Goal: Task Accomplishment & Management: Use online tool/utility

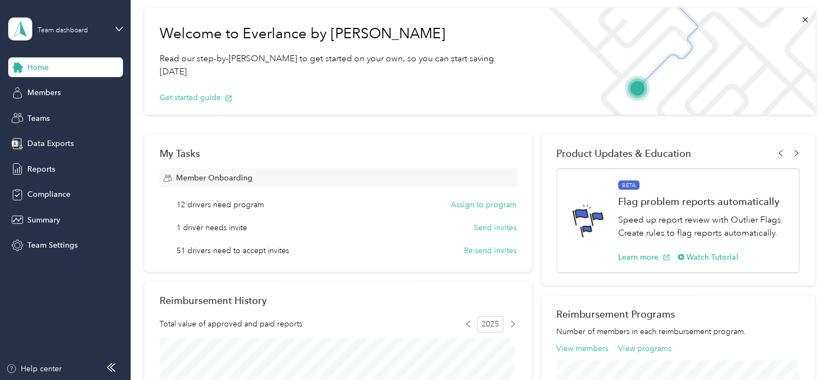
scroll to position [109, 0]
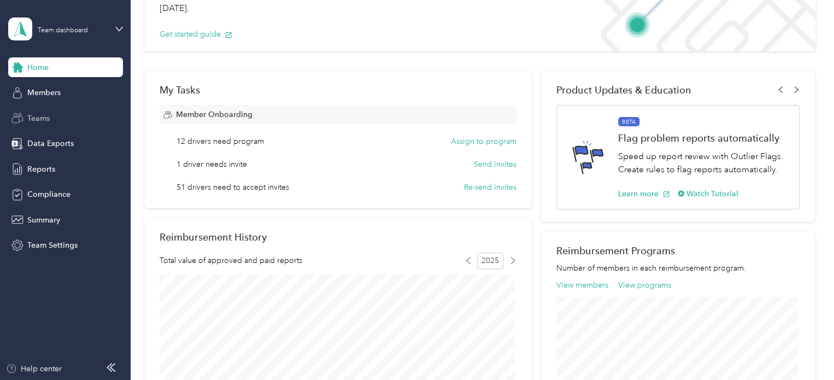
click at [50, 113] on div "Teams" at bounding box center [65, 118] width 115 height 20
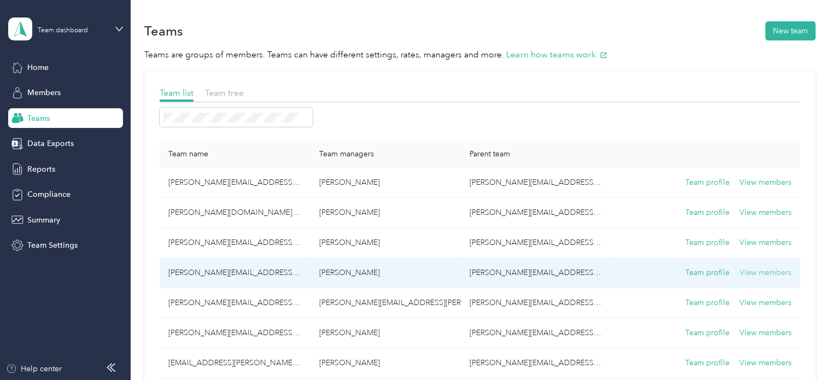
click at [752, 271] on button "View members" at bounding box center [766, 273] width 52 height 12
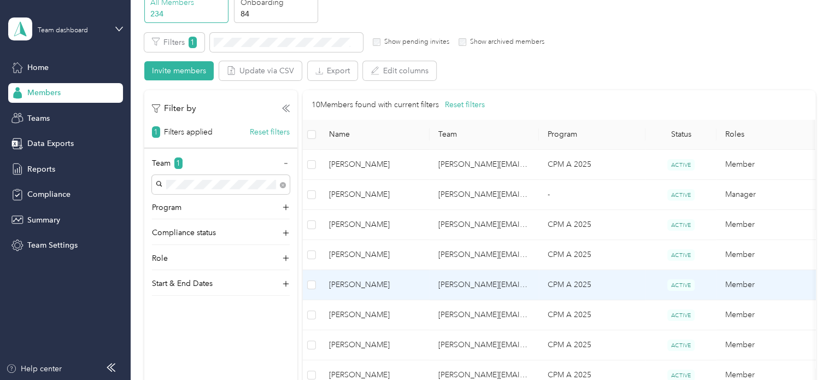
scroll to position [55, 0]
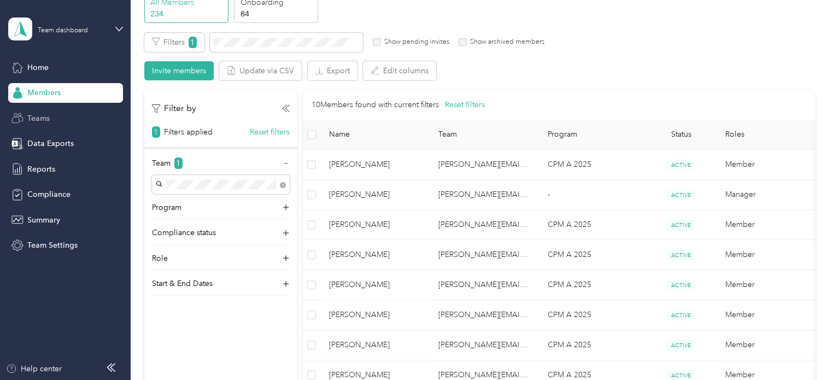
click at [44, 113] on span "Teams" at bounding box center [38, 118] width 22 height 11
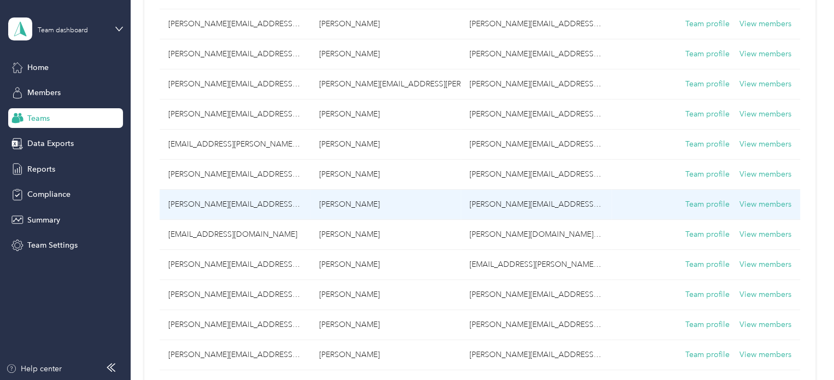
scroll to position [273, 0]
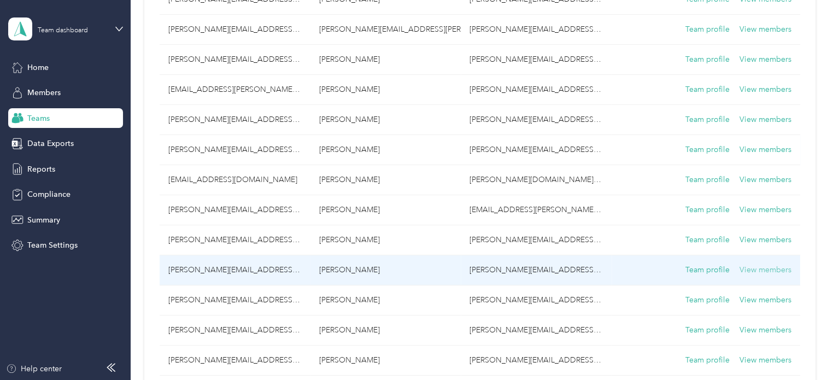
click at [764, 268] on button "View members" at bounding box center [766, 270] width 52 height 12
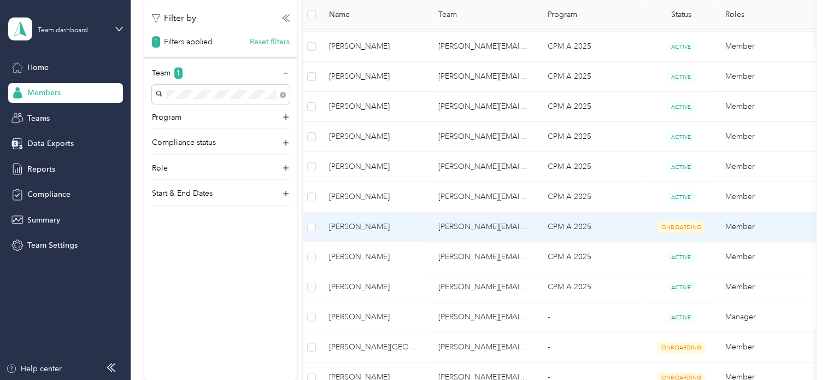
scroll to position [273, 0]
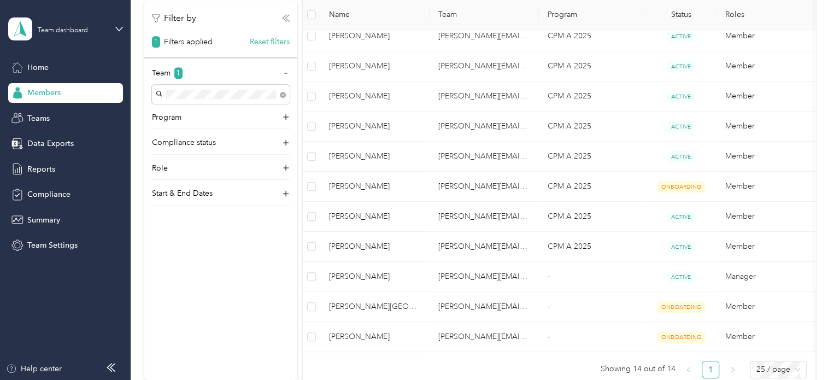
click at [285, 18] on icon at bounding box center [287, 18] width 4 height 7
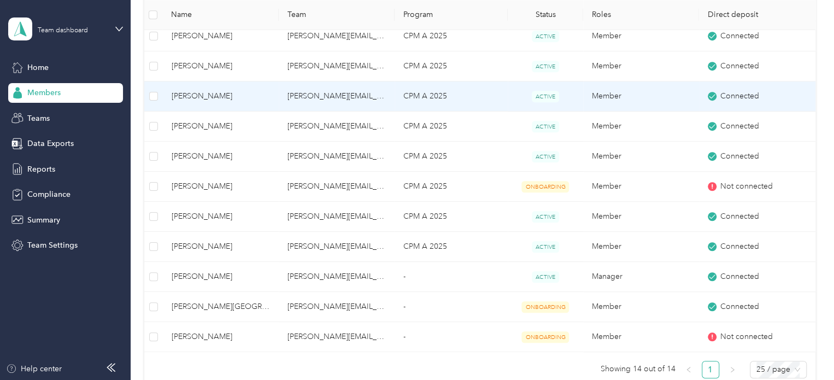
click at [227, 92] on span "[PERSON_NAME]" at bounding box center [221, 96] width 98 height 12
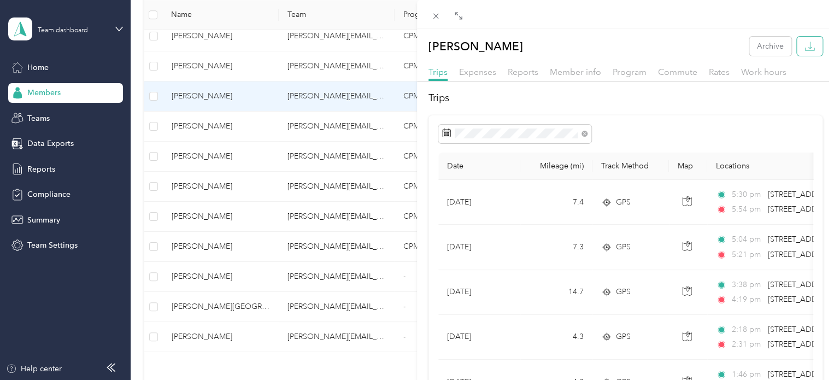
click at [805, 43] on icon "button" at bounding box center [810, 46] width 10 height 10
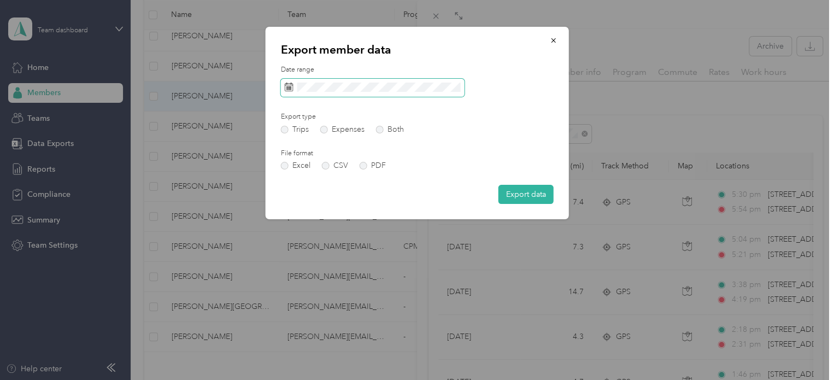
click at [288, 85] on icon at bounding box center [289, 87] width 9 height 9
click at [551, 37] on icon "button" at bounding box center [554, 41] width 8 height 8
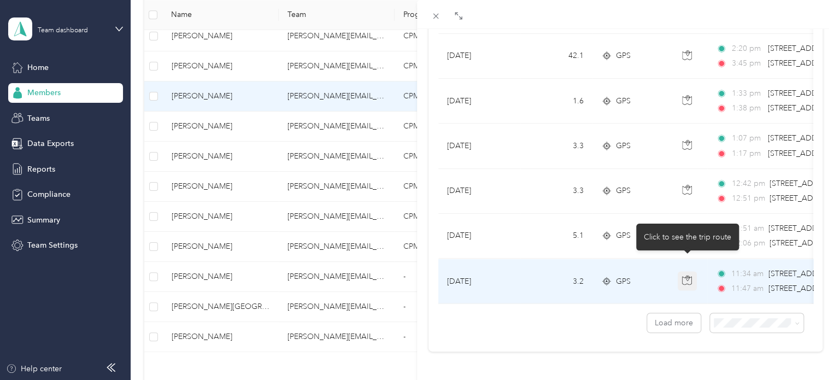
click at [684, 275] on icon "button" at bounding box center [687, 280] width 10 height 10
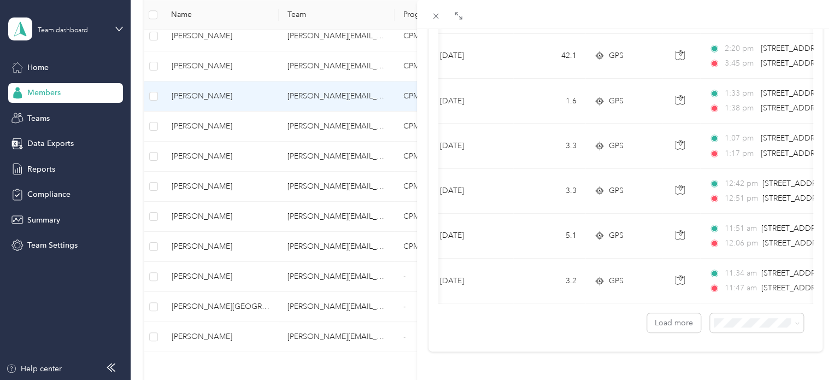
scroll to position [0, 8]
click at [665, 313] on button "Load more" at bounding box center [674, 322] width 54 height 19
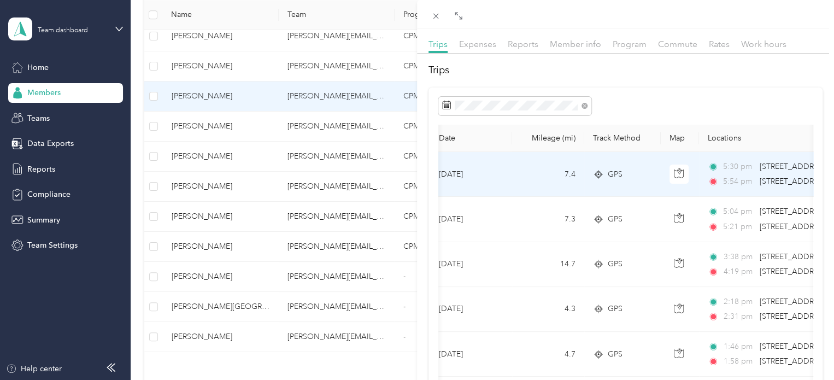
scroll to position [0, 0]
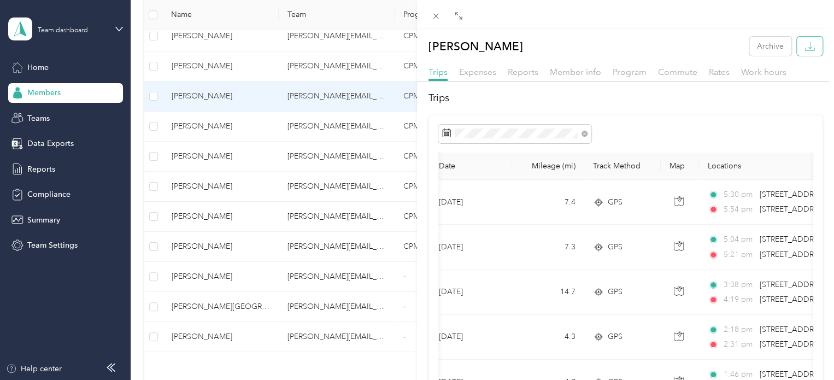
click at [807, 43] on button "button" at bounding box center [810, 46] width 26 height 19
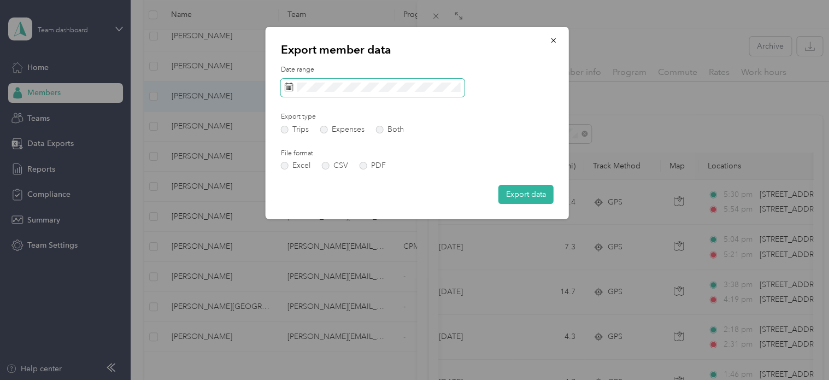
click at [356, 79] on span at bounding box center [373, 88] width 184 height 19
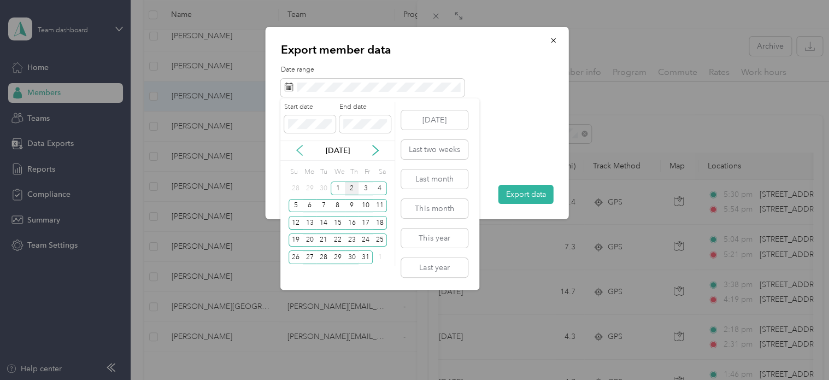
click at [300, 147] on icon at bounding box center [299, 150] width 5 height 10
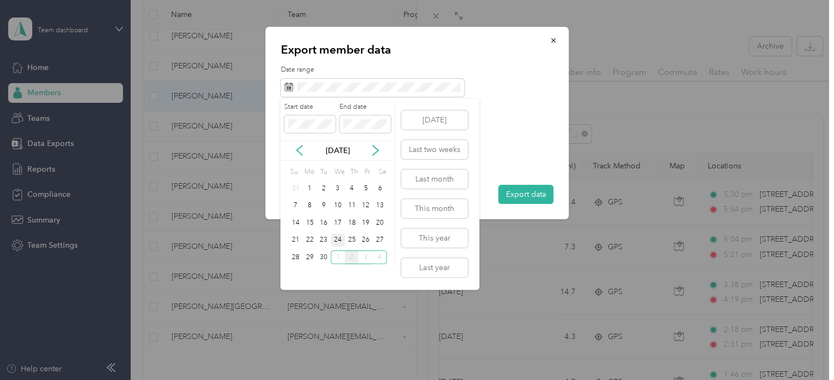
click at [333, 237] on div "24" at bounding box center [338, 240] width 14 height 14
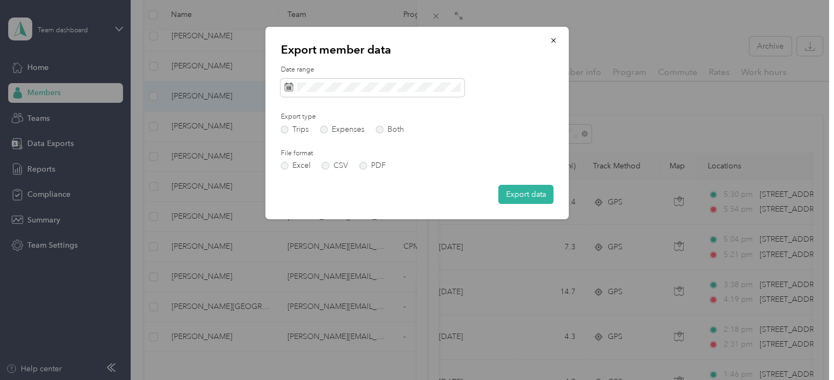
click at [524, 112] on div "Date range Export type Trips Expenses Both File format Excel CSV PDF Export data" at bounding box center [417, 134] width 273 height 139
click at [312, 80] on span at bounding box center [373, 88] width 184 height 19
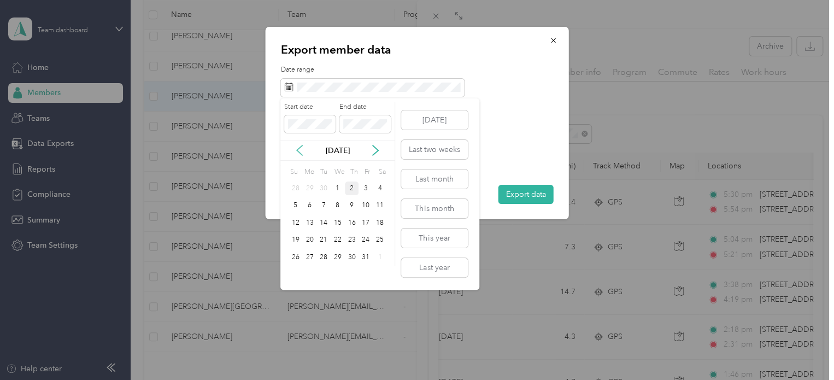
click at [298, 149] on icon at bounding box center [299, 150] width 5 height 10
click at [336, 236] on div "24" at bounding box center [338, 240] width 14 height 14
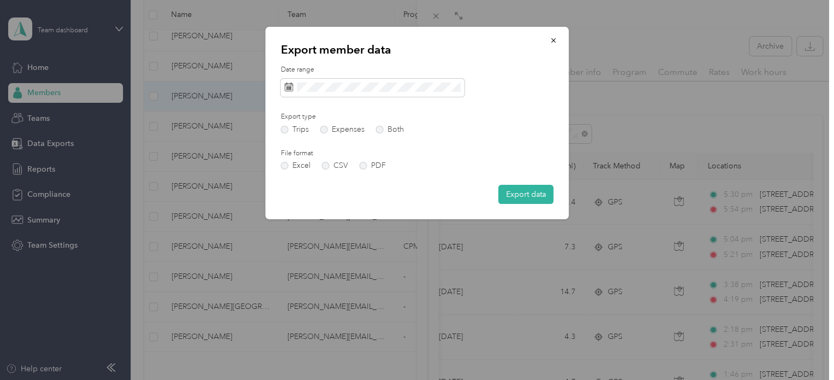
click at [529, 192] on button "Export data" at bounding box center [526, 194] width 55 height 19
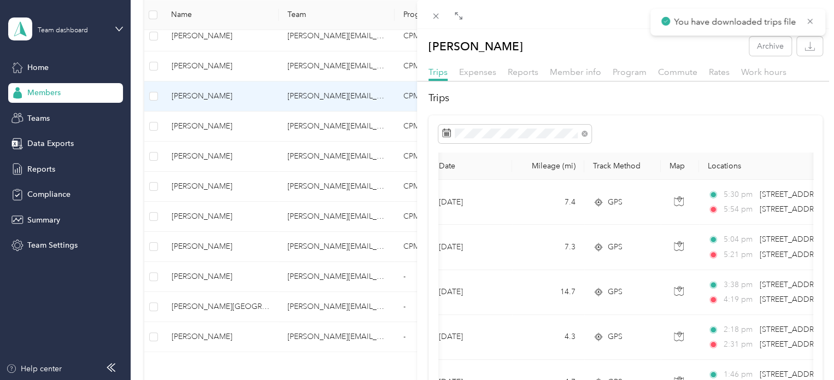
click at [724, 25] on p "You have downloaded trips file" at bounding box center [736, 22] width 124 height 14
drag, startPoint x: 45, startPoint y: 118, endPoint x: 48, endPoint y: 110, distance: 8.5
click at [45, 118] on div "[PERSON_NAME] Archive Trips Expenses Reports Member info Program Commute Rates …" at bounding box center [417, 190] width 834 height 380
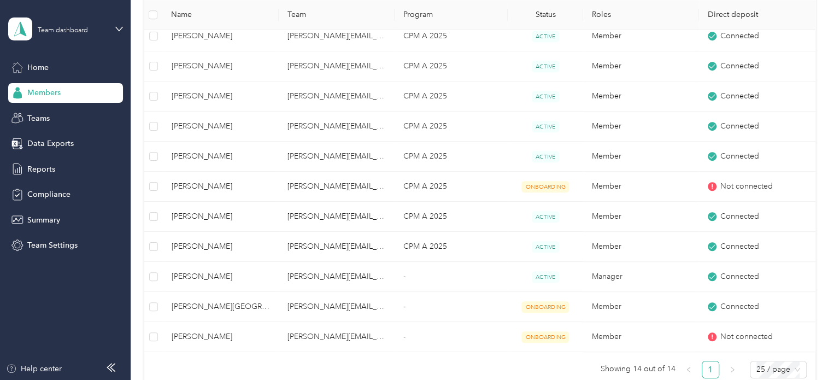
click at [48, 110] on div at bounding box center [417, 190] width 834 height 380
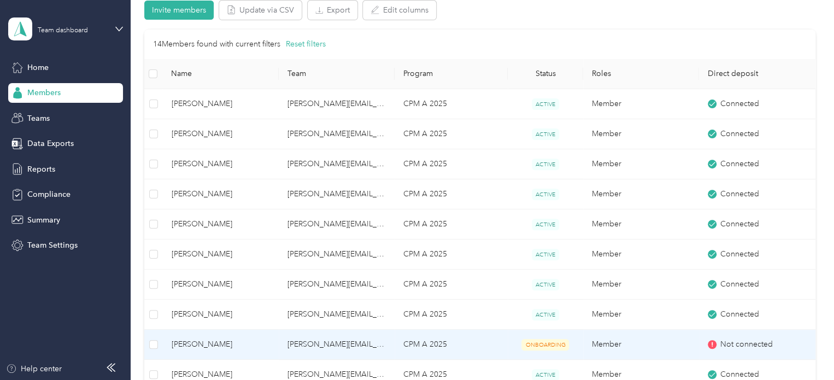
scroll to position [109, 0]
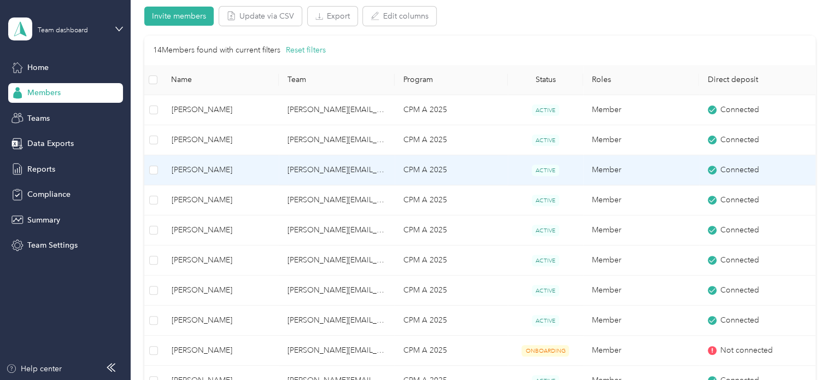
click at [633, 171] on td "Member" at bounding box center [641, 170] width 116 height 30
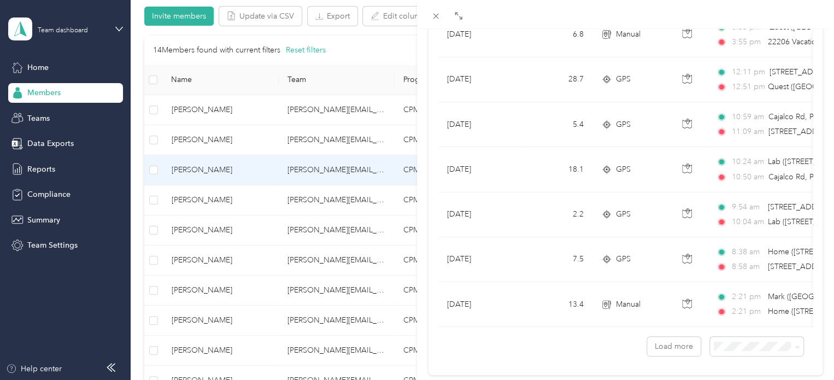
scroll to position [1014, 0]
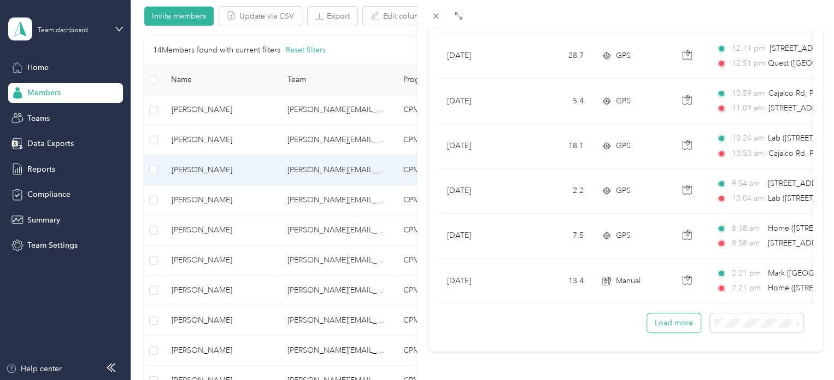
click at [656, 313] on button "Load more" at bounding box center [674, 322] width 54 height 19
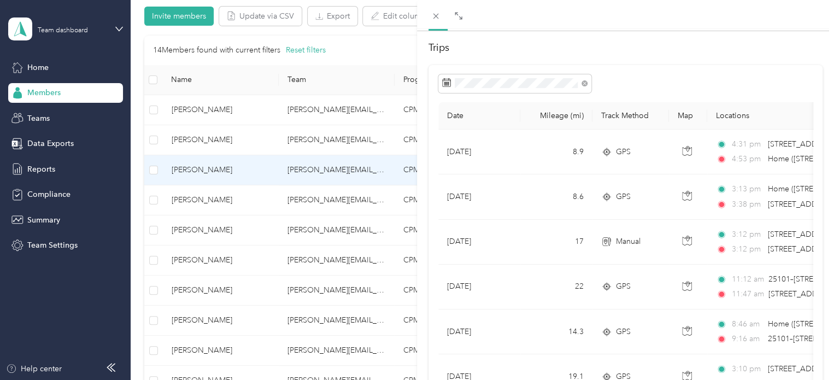
scroll to position [0, 0]
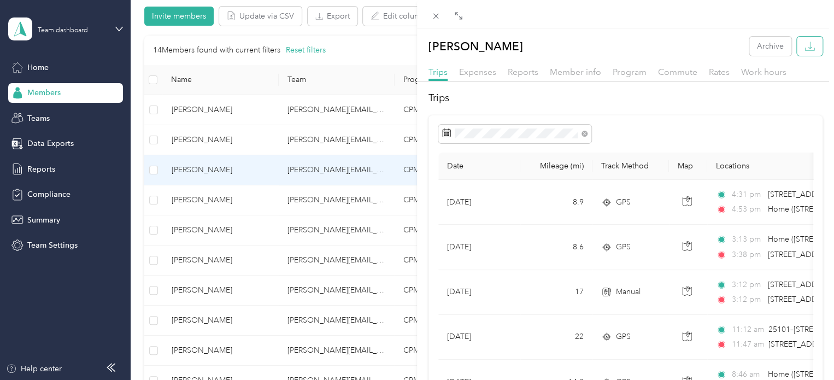
click at [805, 44] on icon "button" at bounding box center [810, 46] width 10 height 10
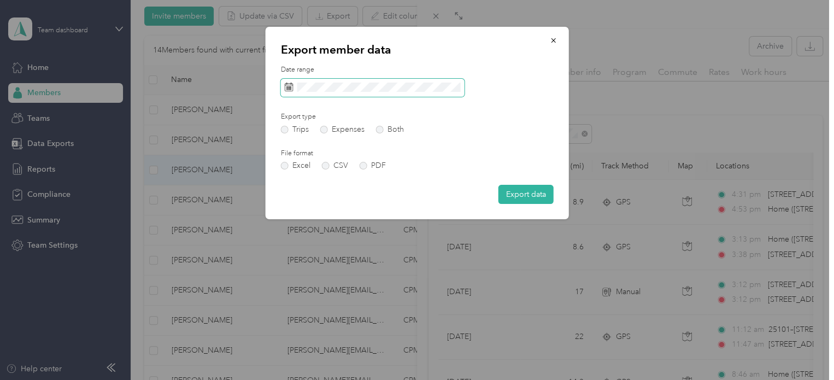
click at [288, 84] on icon at bounding box center [289, 87] width 9 height 9
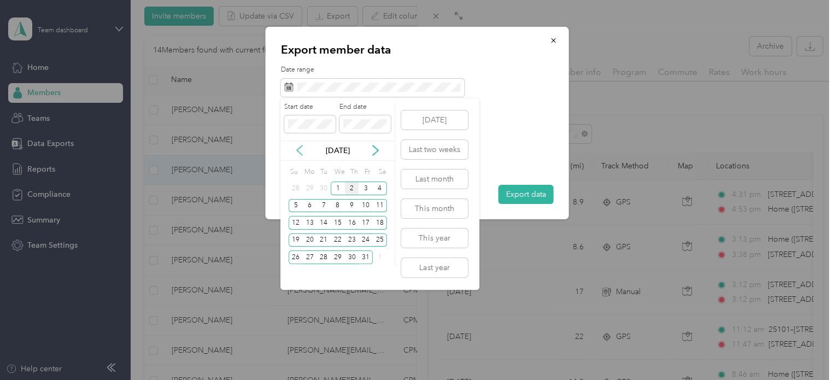
click at [295, 150] on icon at bounding box center [299, 150] width 11 height 11
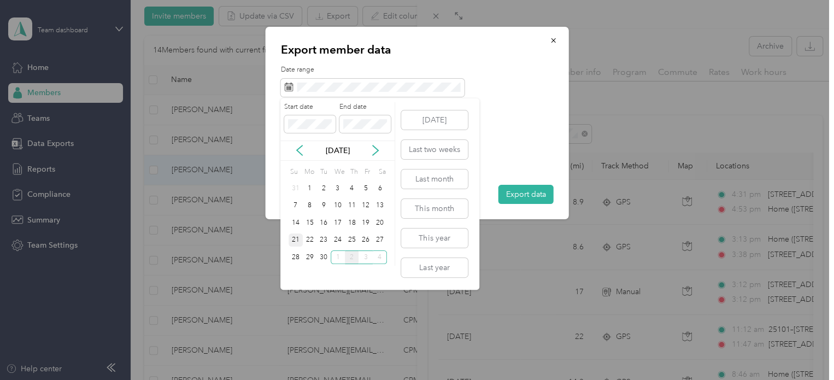
click at [294, 238] on div "21" at bounding box center [296, 240] width 14 height 14
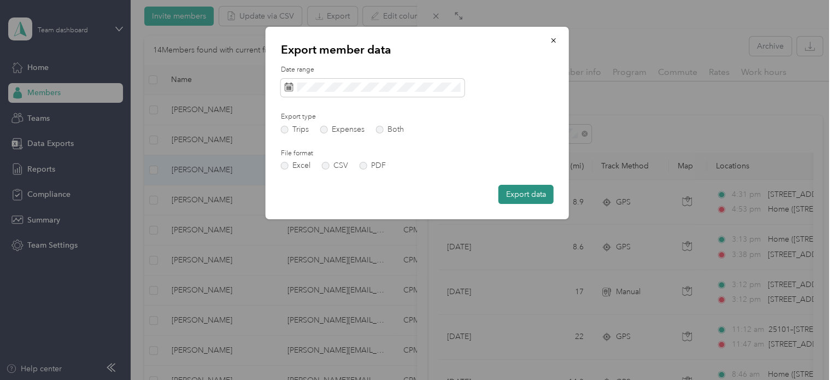
click at [513, 194] on button "Export data" at bounding box center [526, 194] width 55 height 19
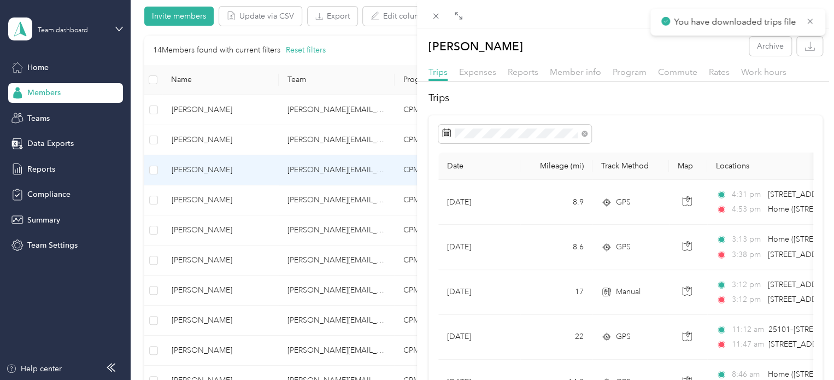
click at [810, 19] on icon at bounding box center [810, 21] width 9 height 10
click at [805, 49] on icon "button" at bounding box center [809, 49] width 9 height 3
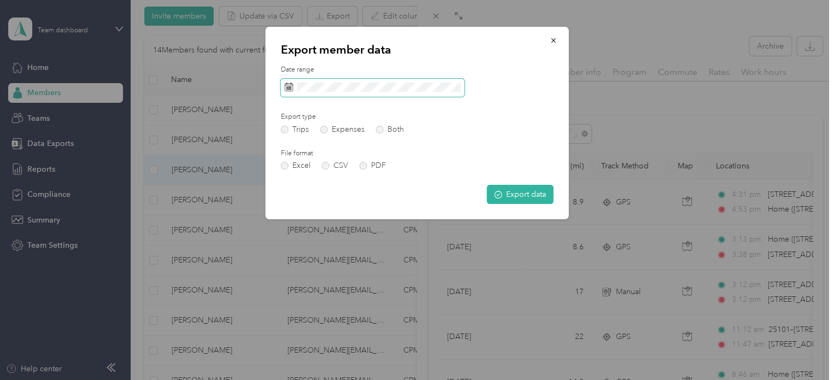
click at [286, 87] on icon at bounding box center [289, 87] width 9 height 9
click at [290, 86] on icon at bounding box center [289, 87] width 9 height 9
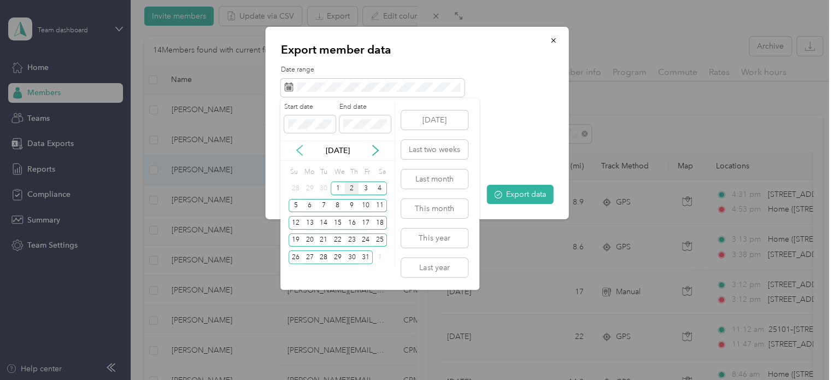
click at [297, 148] on icon at bounding box center [299, 150] width 11 height 11
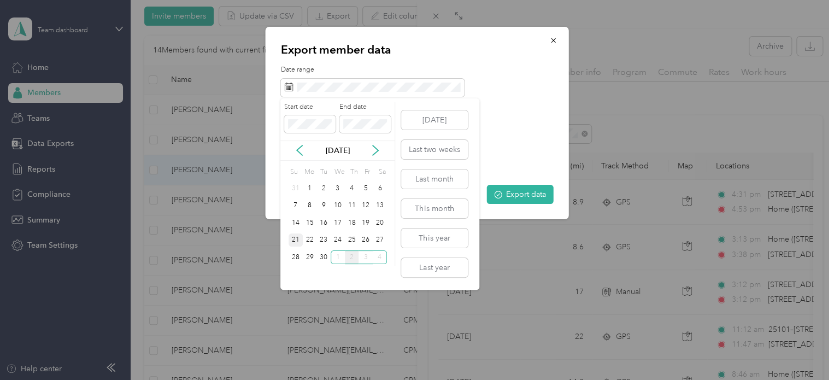
click at [296, 236] on div "21" at bounding box center [296, 240] width 14 height 14
click at [379, 239] on div "27" at bounding box center [380, 240] width 14 height 14
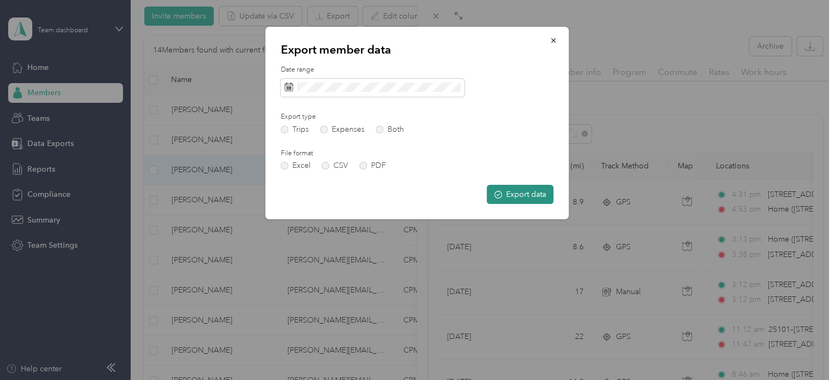
click at [507, 195] on button "Export data" at bounding box center [520, 194] width 67 height 19
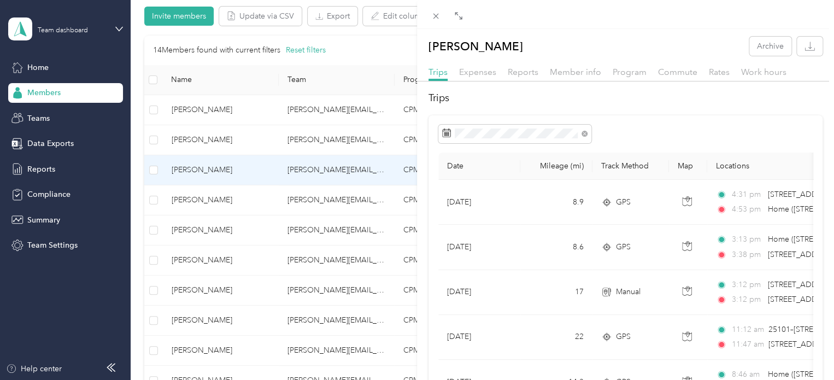
click at [264, 291] on div "[PERSON_NAME] Archive Trips Expenses Reports Member info Program Commute Rates …" at bounding box center [417, 190] width 834 height 380
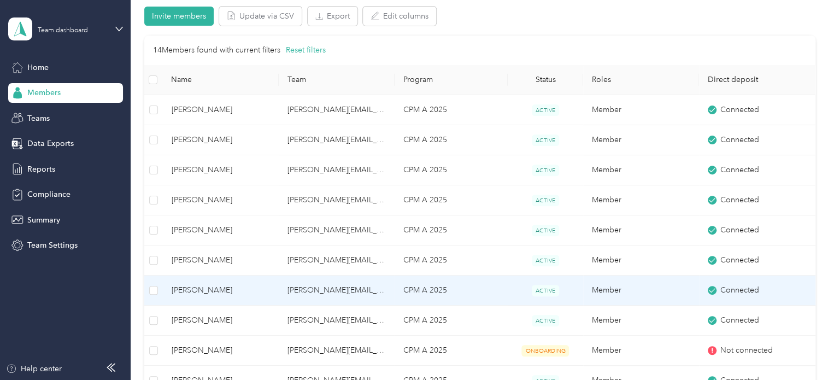
click at [658, 284] on td "Member" at bounding box center [641, 291] width 116 height 30
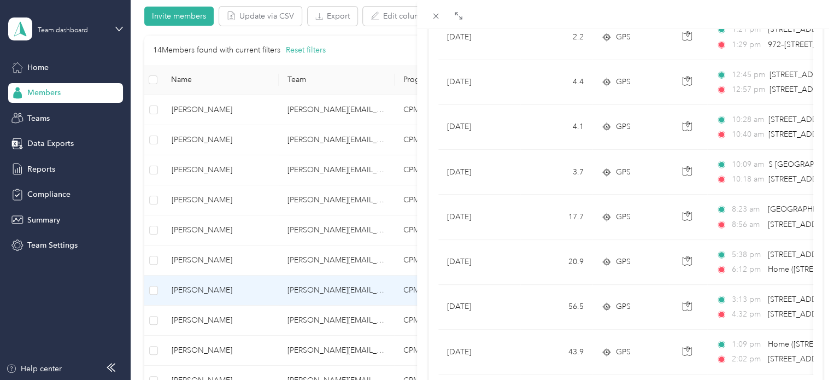
scroll to position [1014, 0]
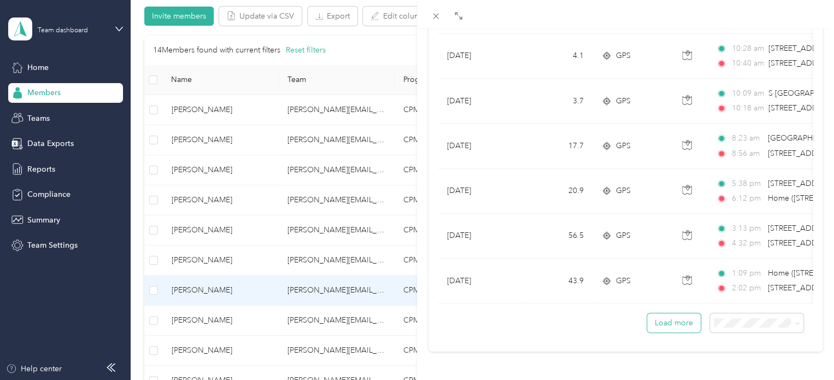
click at [660, 318] on button "Load more" at bounding box center [674, 322] width 54 height 19
drag, startPoint x: 657, startPoint y: 316, endPoint x: 651, endPoint y: 308, distance: 10.2
click at [657, 316] on button "Load more" at bounding box center [674, 322] width 54 height 19
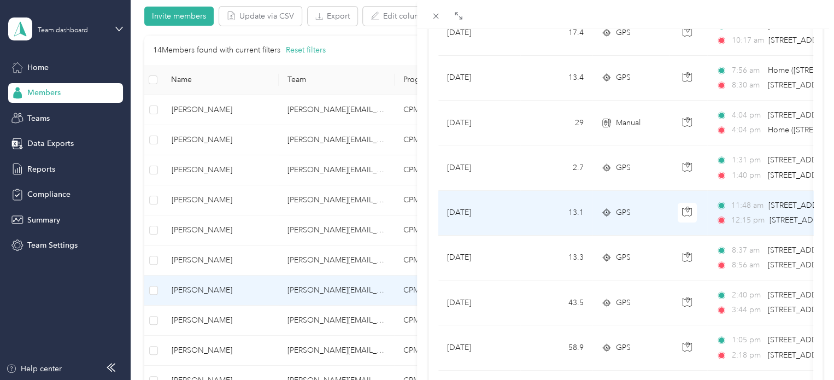
scroll to position [1862, 0]
